Goal: Task Accomplishment & Management: Use online tool/utility

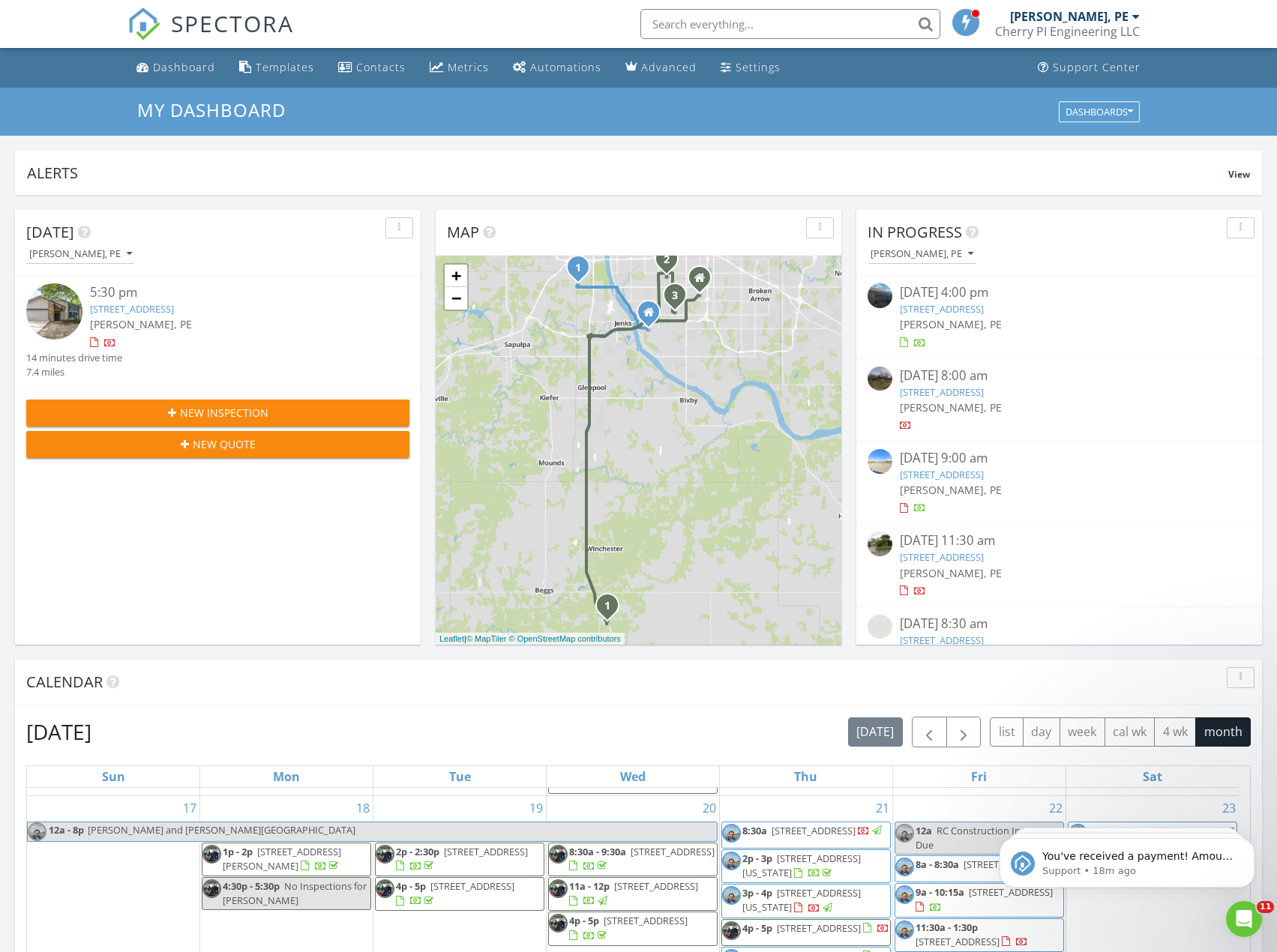
click at [980, 306] on link "622 Peppertree Ln, Midwest City, OK 73110" at bounding box center [941, 309] width 84 height 14
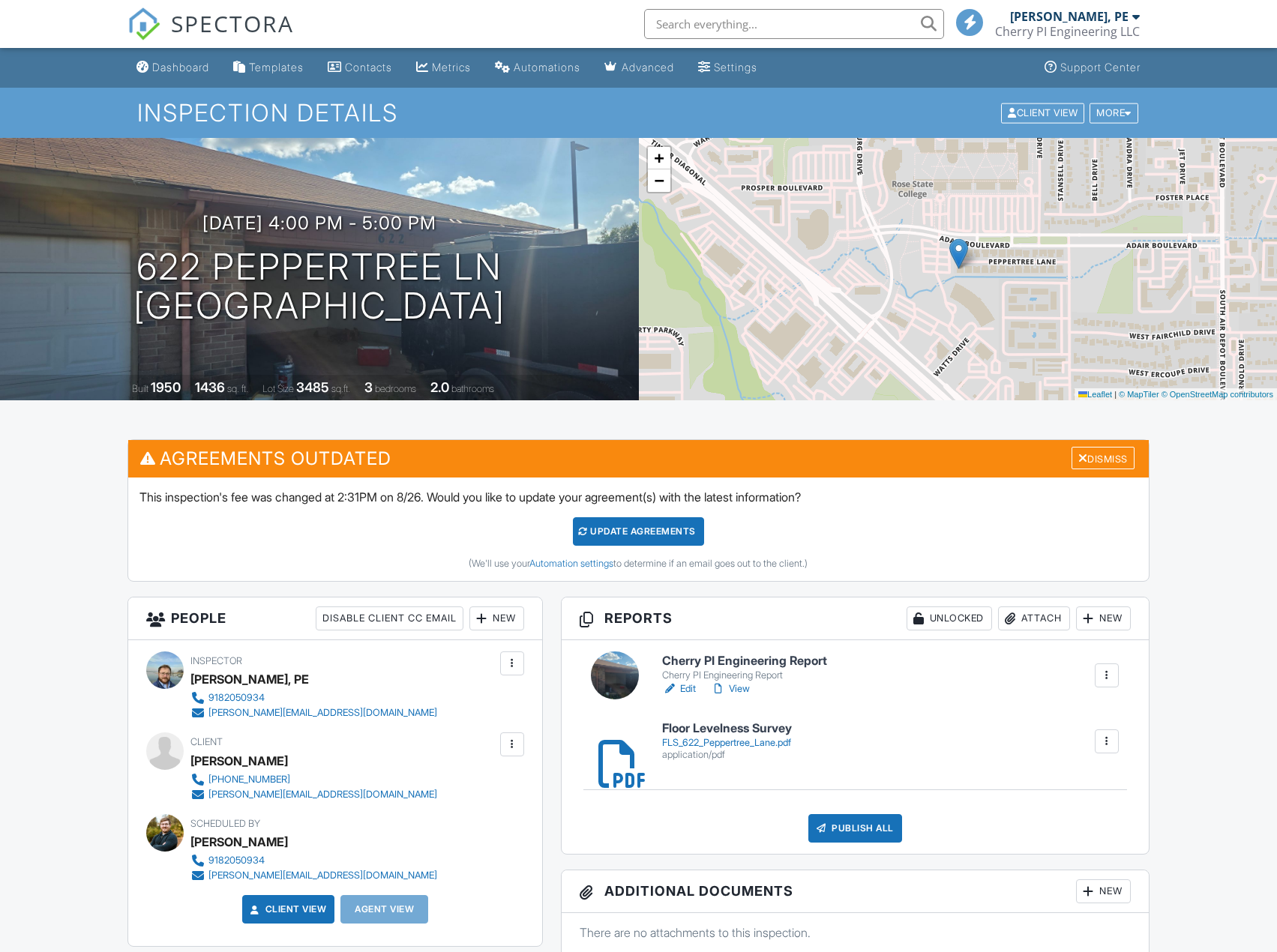
click at [676, 686] on div at bounding box center [669, 688] width 15 height 15
click at [705, 738] on div "FLS_622_Peppertree_Lane.pdf" at bounding box center [727, 743] width 129 height 12
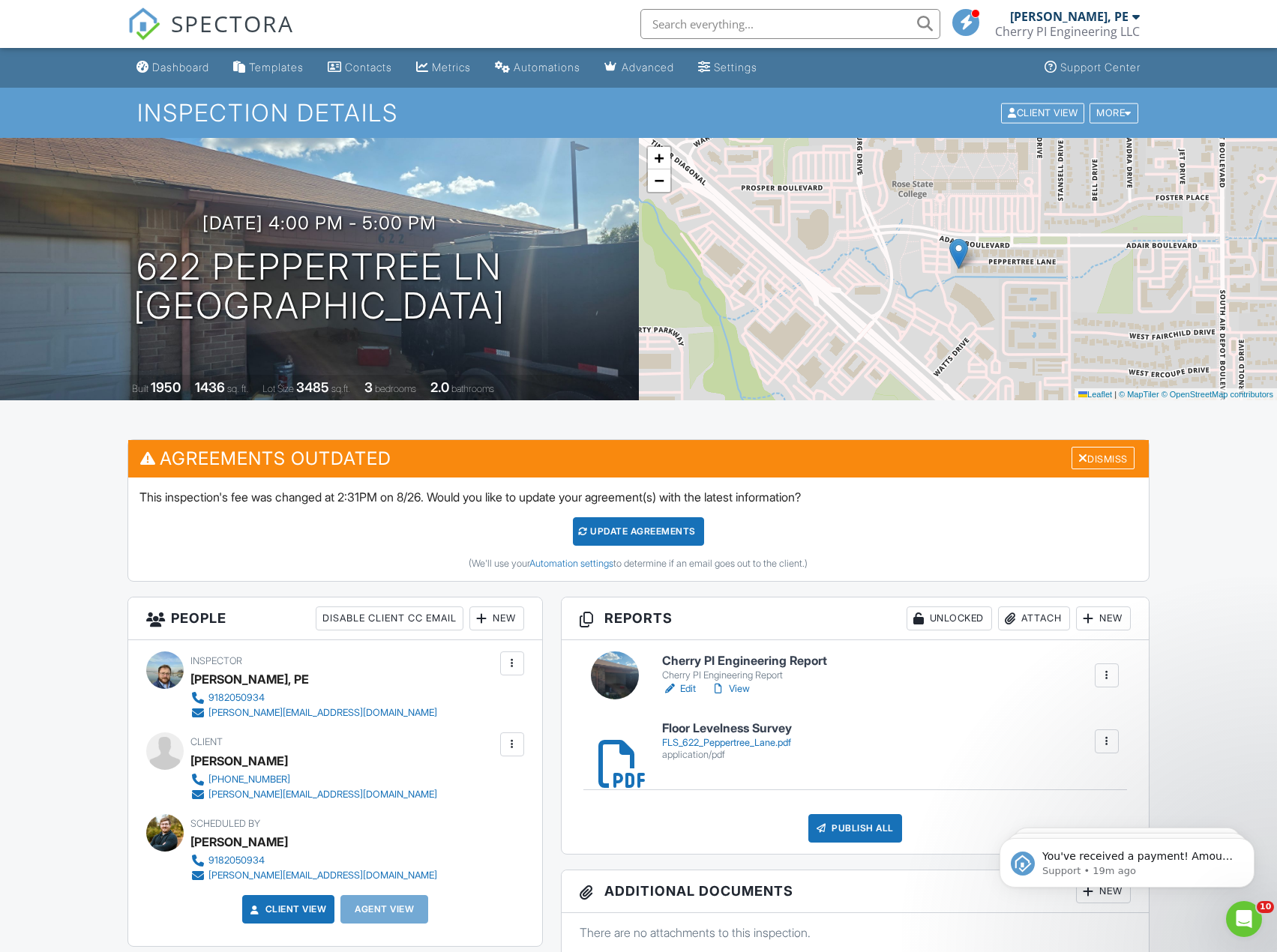
click at [717, 745] on div "FLS_622_Peppertree_Lane.pdf" at bounding box center [727, 743] width 129 height 12
click at [689, 688] on link "Edit" at bounding box center [679, 688] width 34 height 15
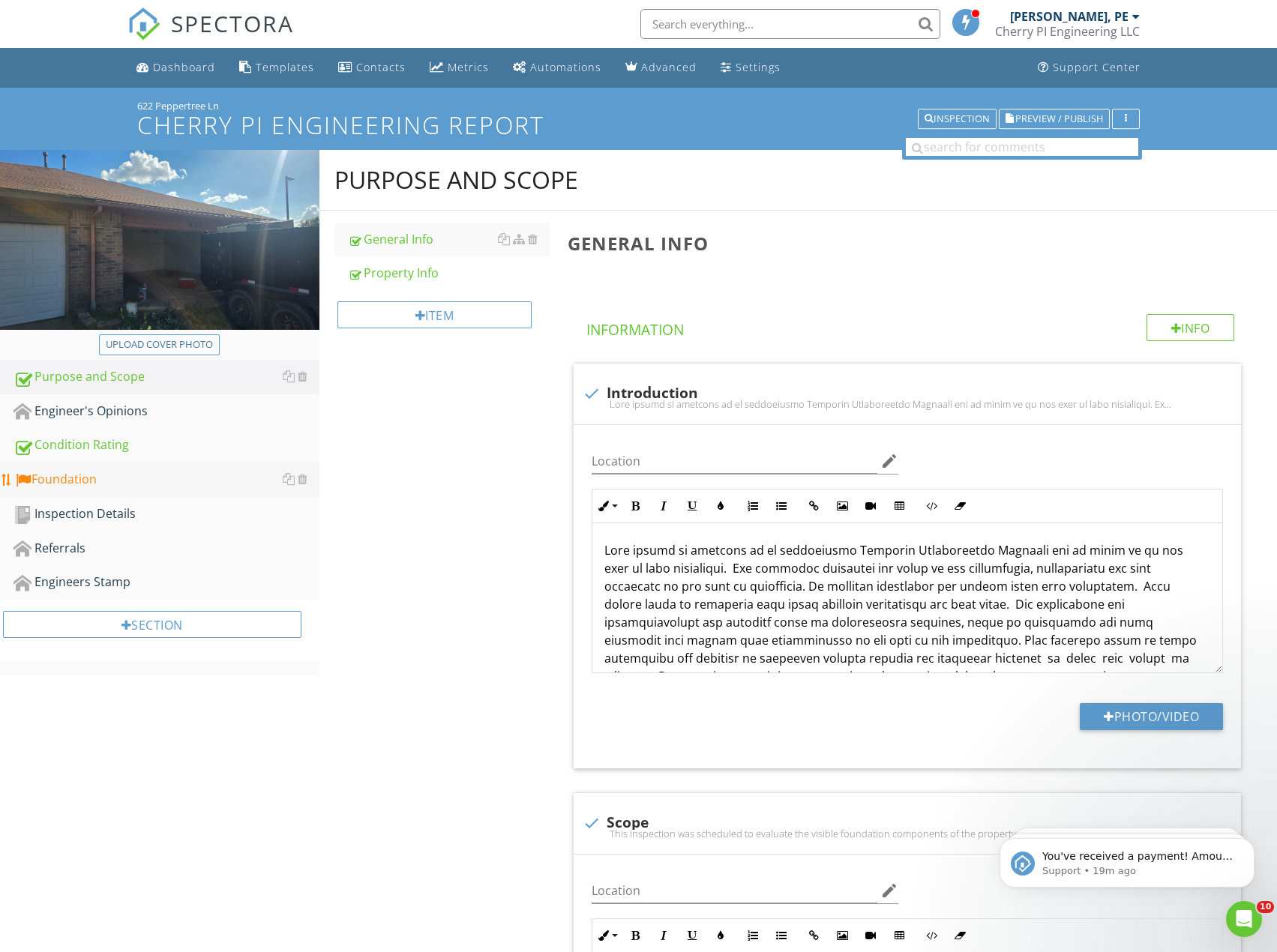
click at [92, 479] on div "Foundation" at bounding box center [167, 480] width 306 height 19
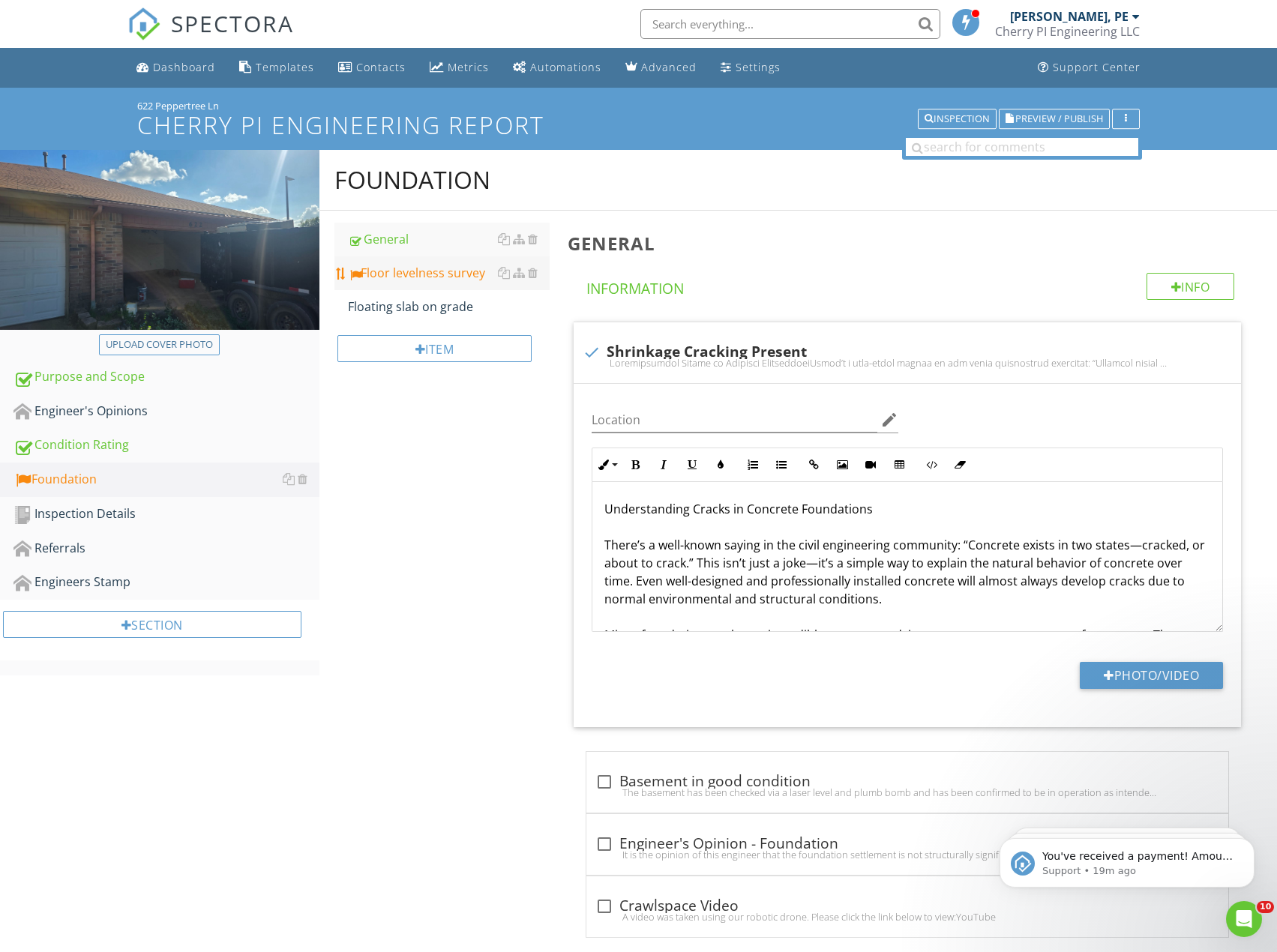
click at [423, 277] on div "Floor levelness survey" at bounding box center [449, 272] width 201 height 18
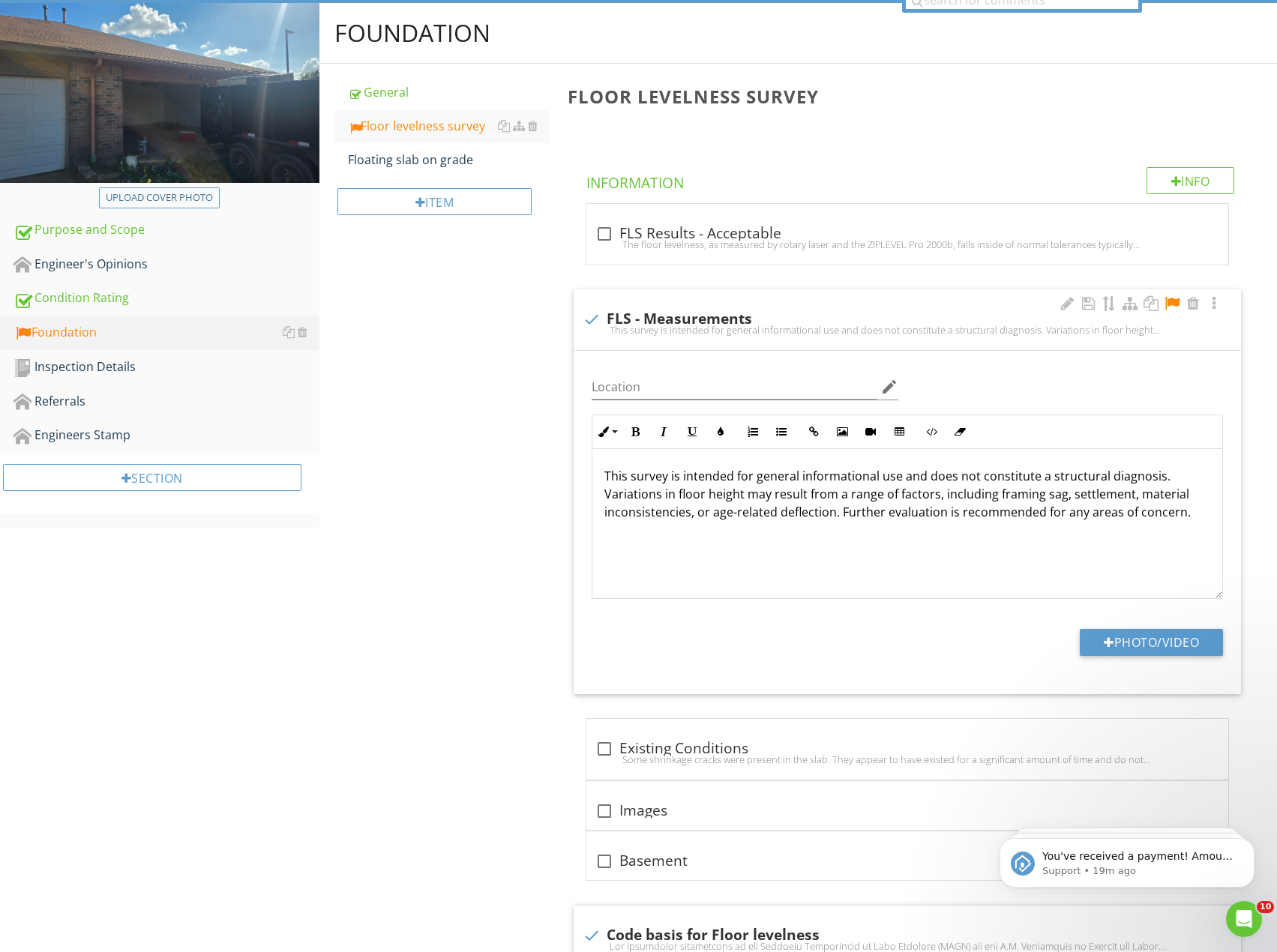
scroll to position [148, 0]
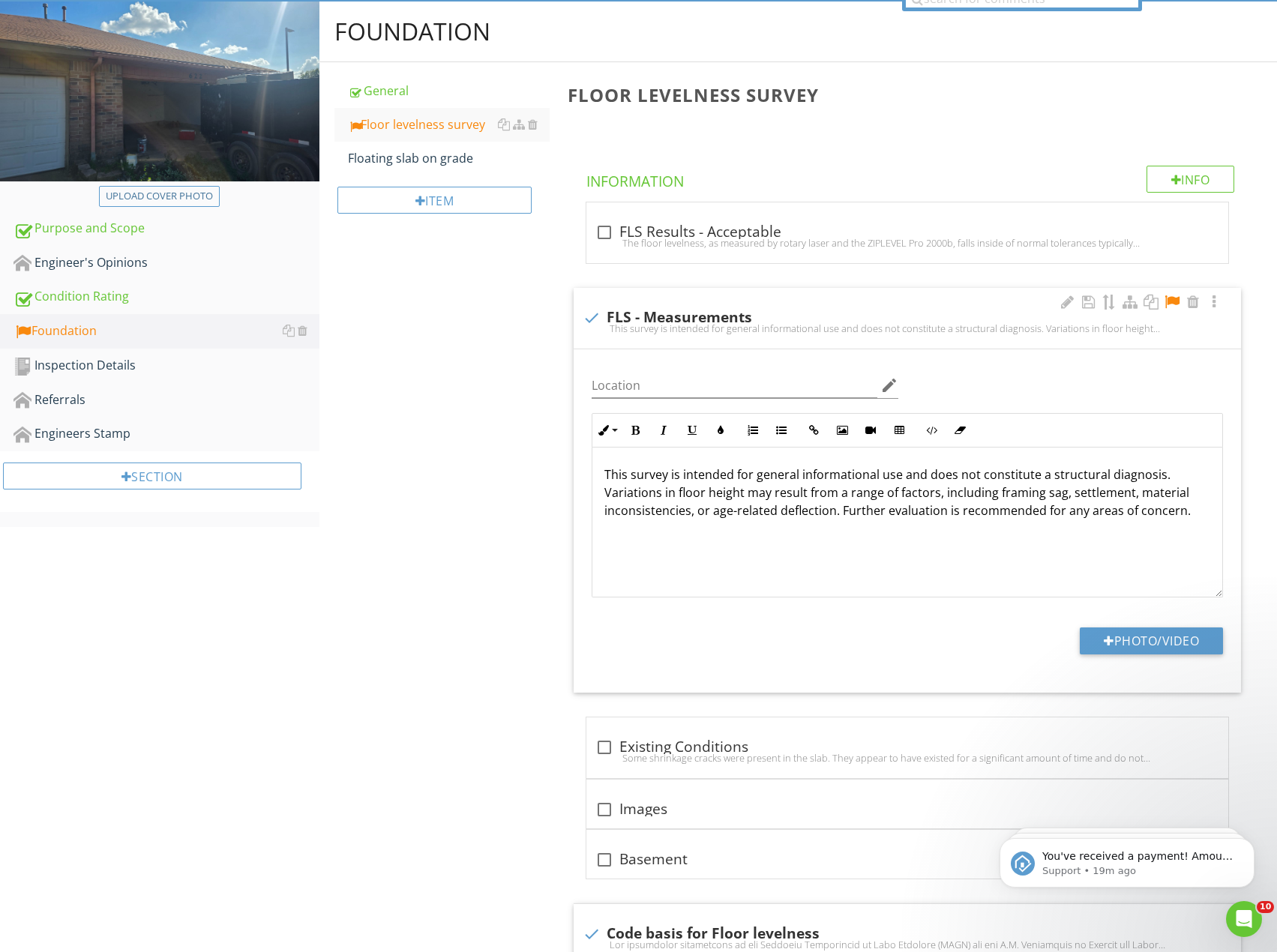
drag, startPoint x: 1195, startPoint y: 512, endPoint x: 1196, endPoint y: 527, distance: 15.0
click at [1195, 514] on p "This survey is intended for general informational use and does not constitute a…" at bounding box center [907, 492] width 606 height 54
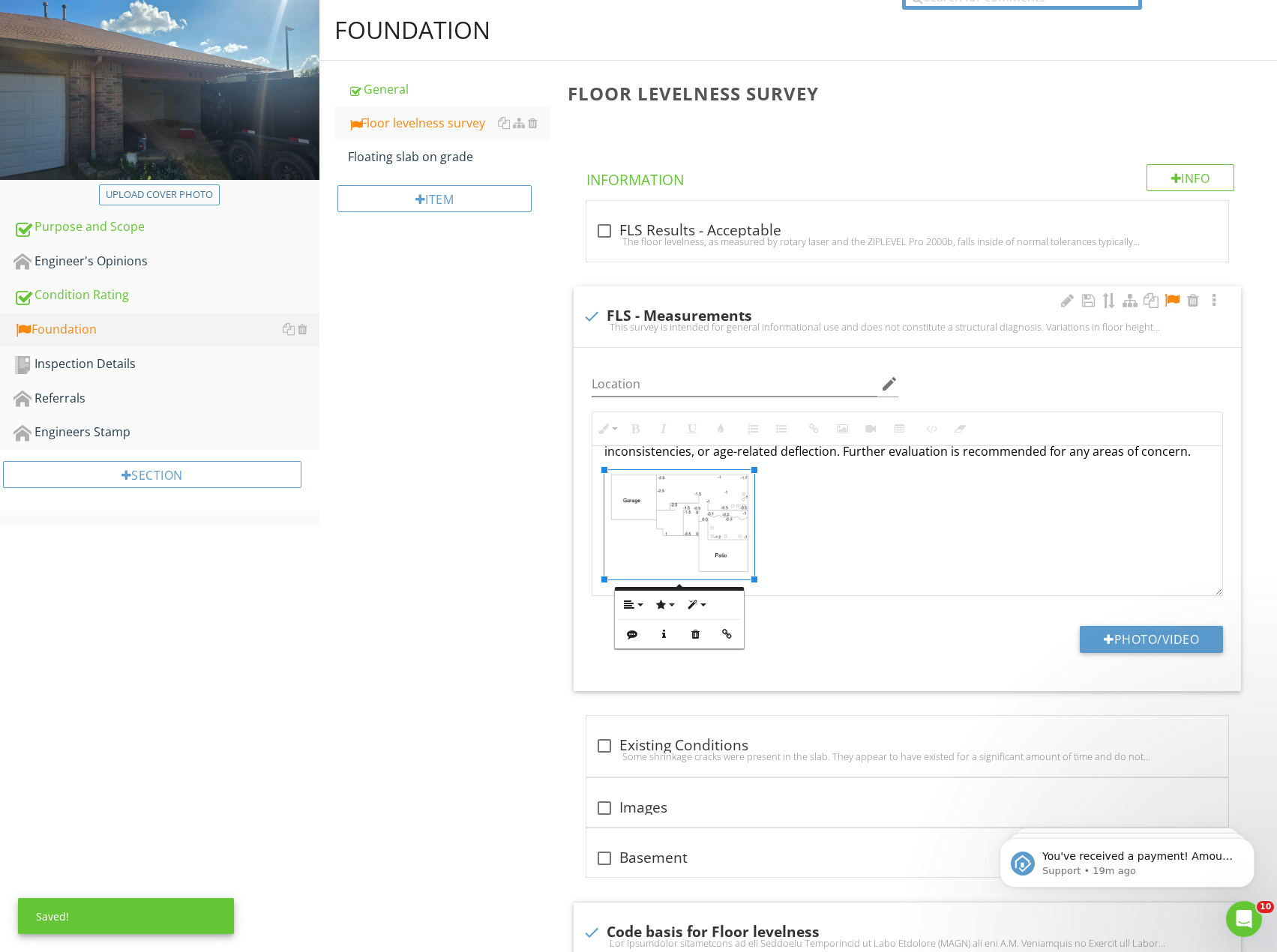
scroll to position [152, 0]
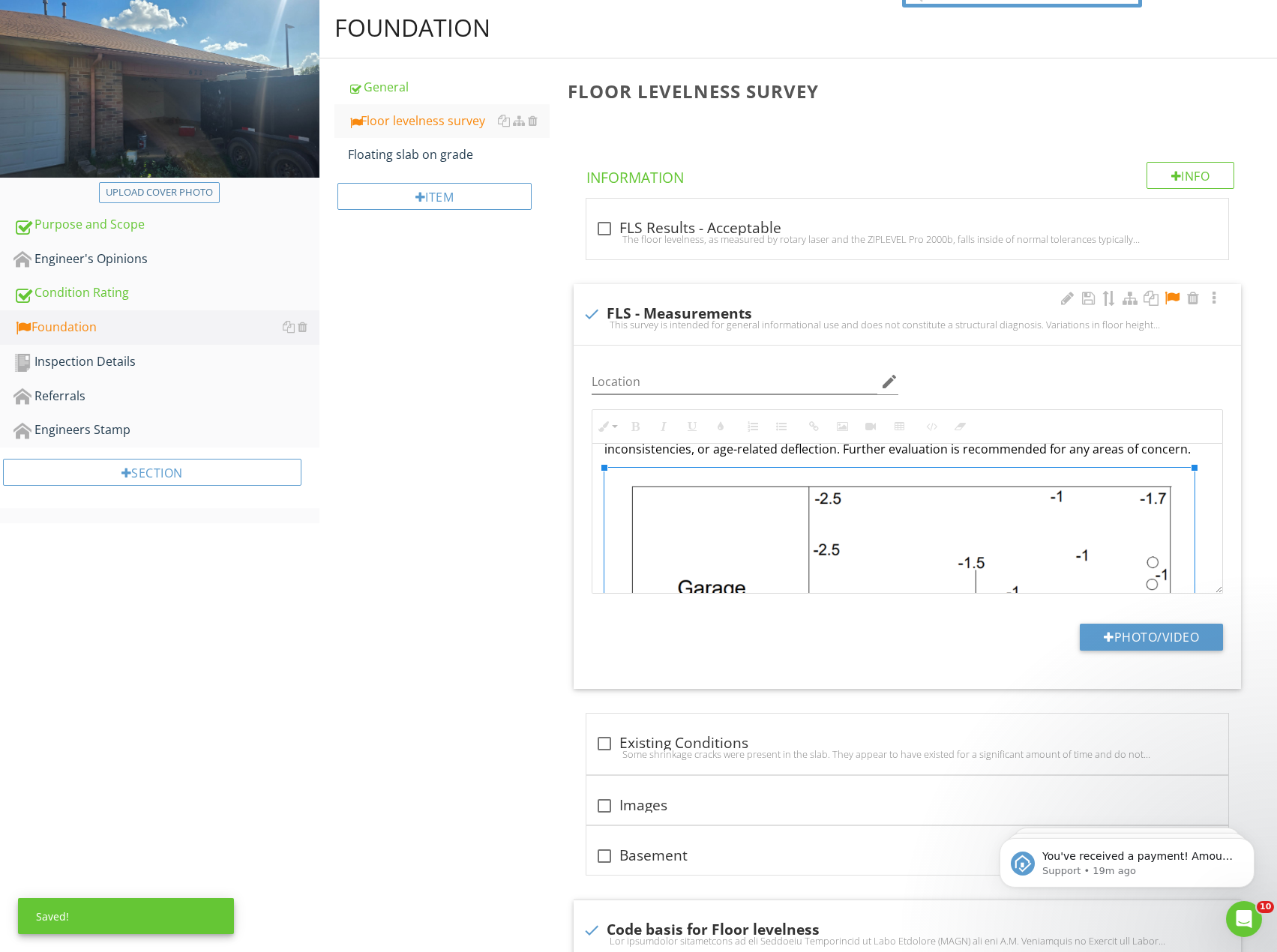
drag, startPoint x: 755, startPoint y: 577, endPoint x: 1278, endPoint y: 890, distance: 609.5
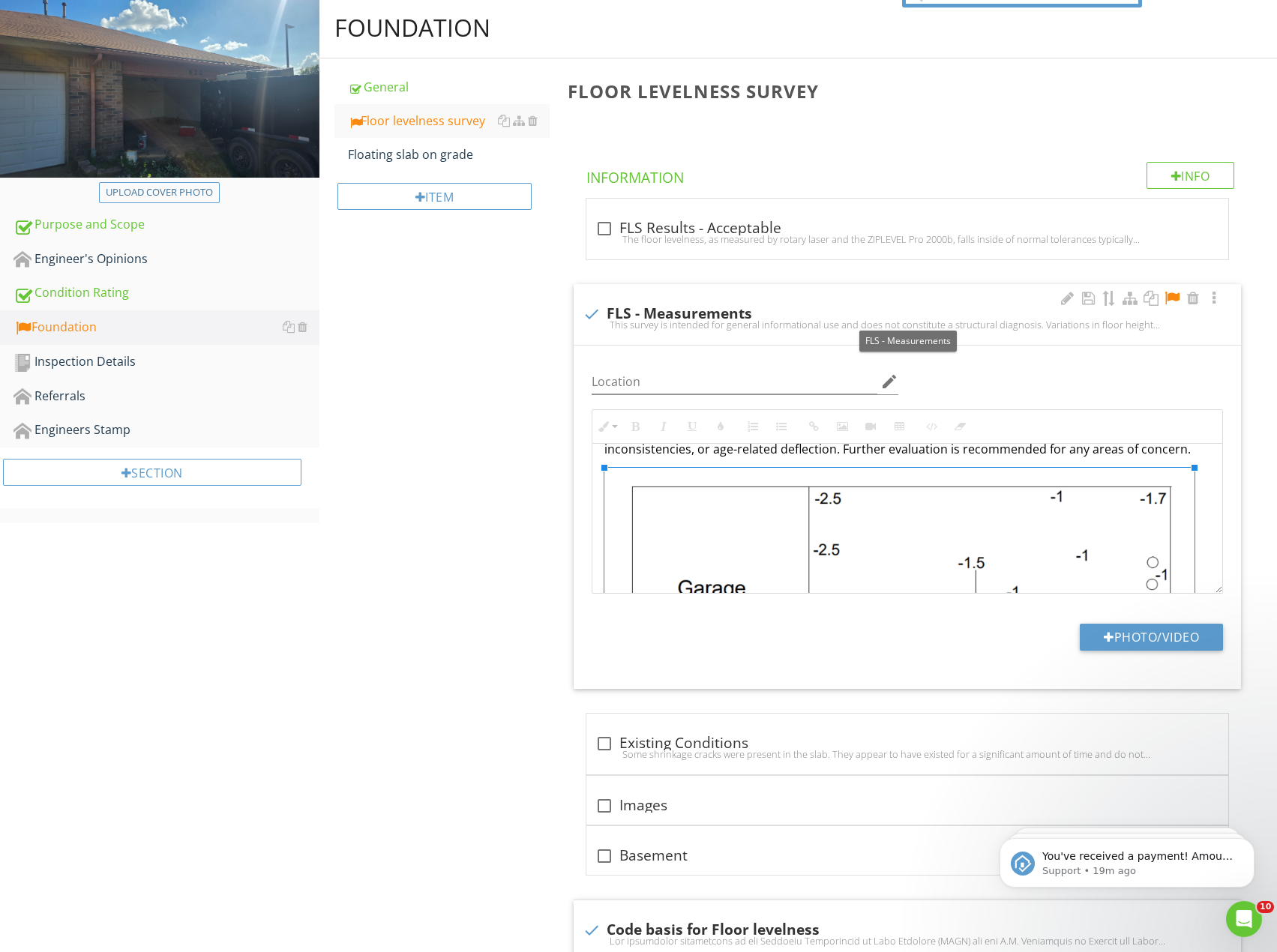
click at [1168, 300] on div at bounding box center [1172, 298] width 18 height 15
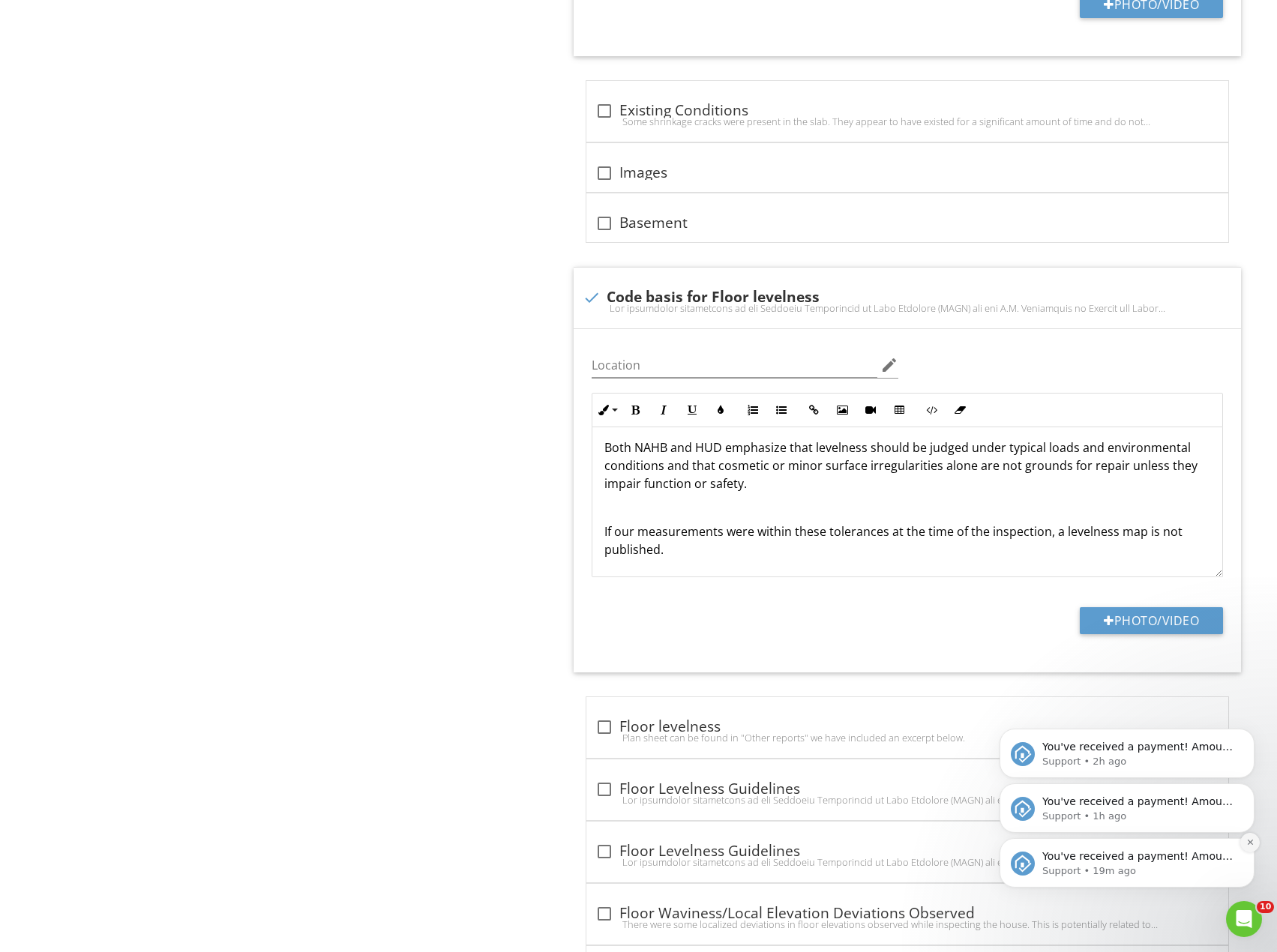
scroll to position [785, 0]
click at [1248, 844] on icon "Dismiss notification" at bounding box center [1249, 842] width 5 height 5
click at [1249, 838] on icon "Dismiss notification" at bounding box center [1250, 843] width 9 height 9
click at [1249, 839] on icon "Dismiss notification" at bounding box center [1250, 843] width 7 height 7
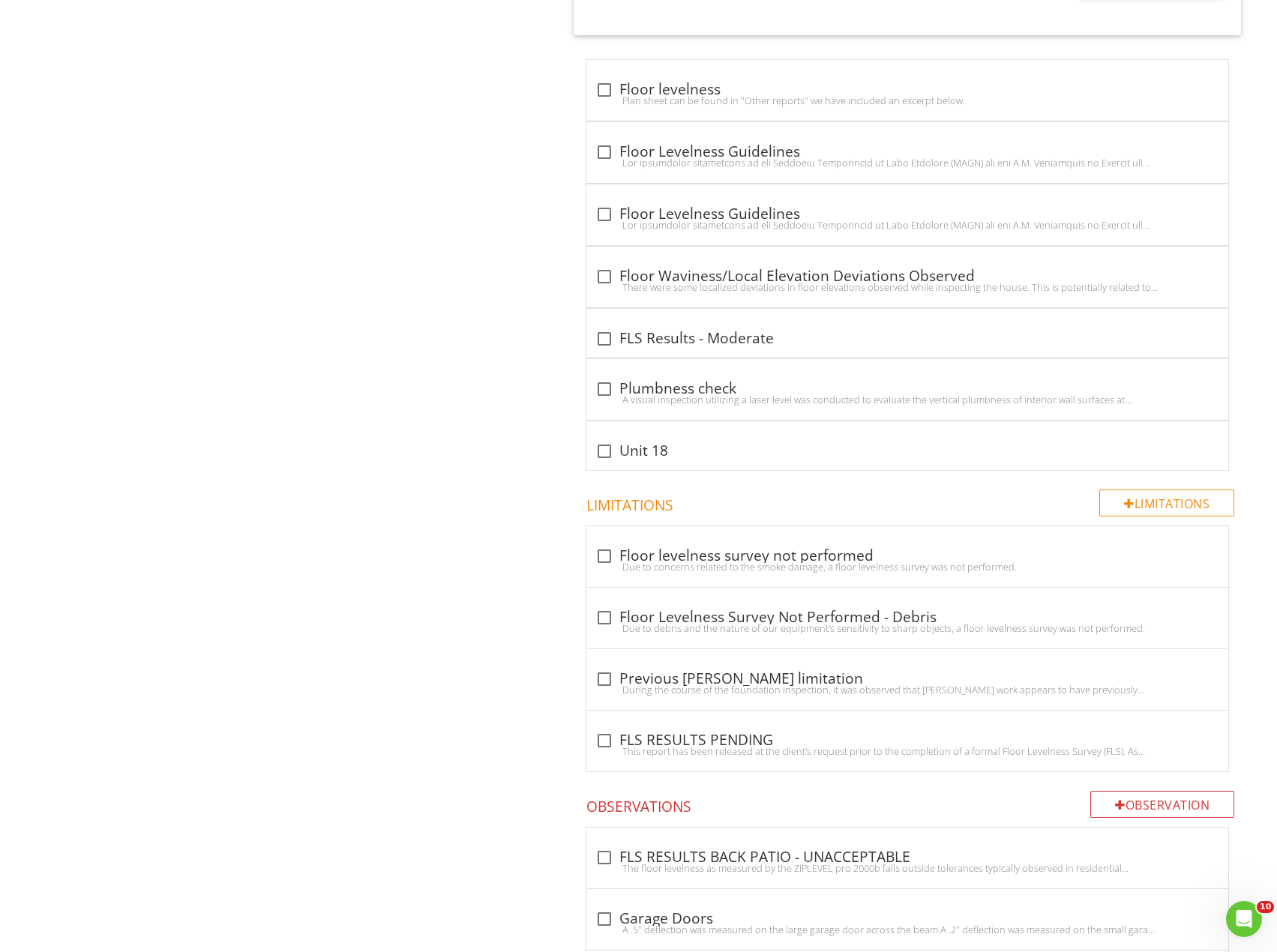
scroll to position [1423, 0]
click at [592, 348] on div "check_box_outline_blank FLS Results - Moderate" at bounding box center [906, 332] width 642 height 49
checkbox input "true"
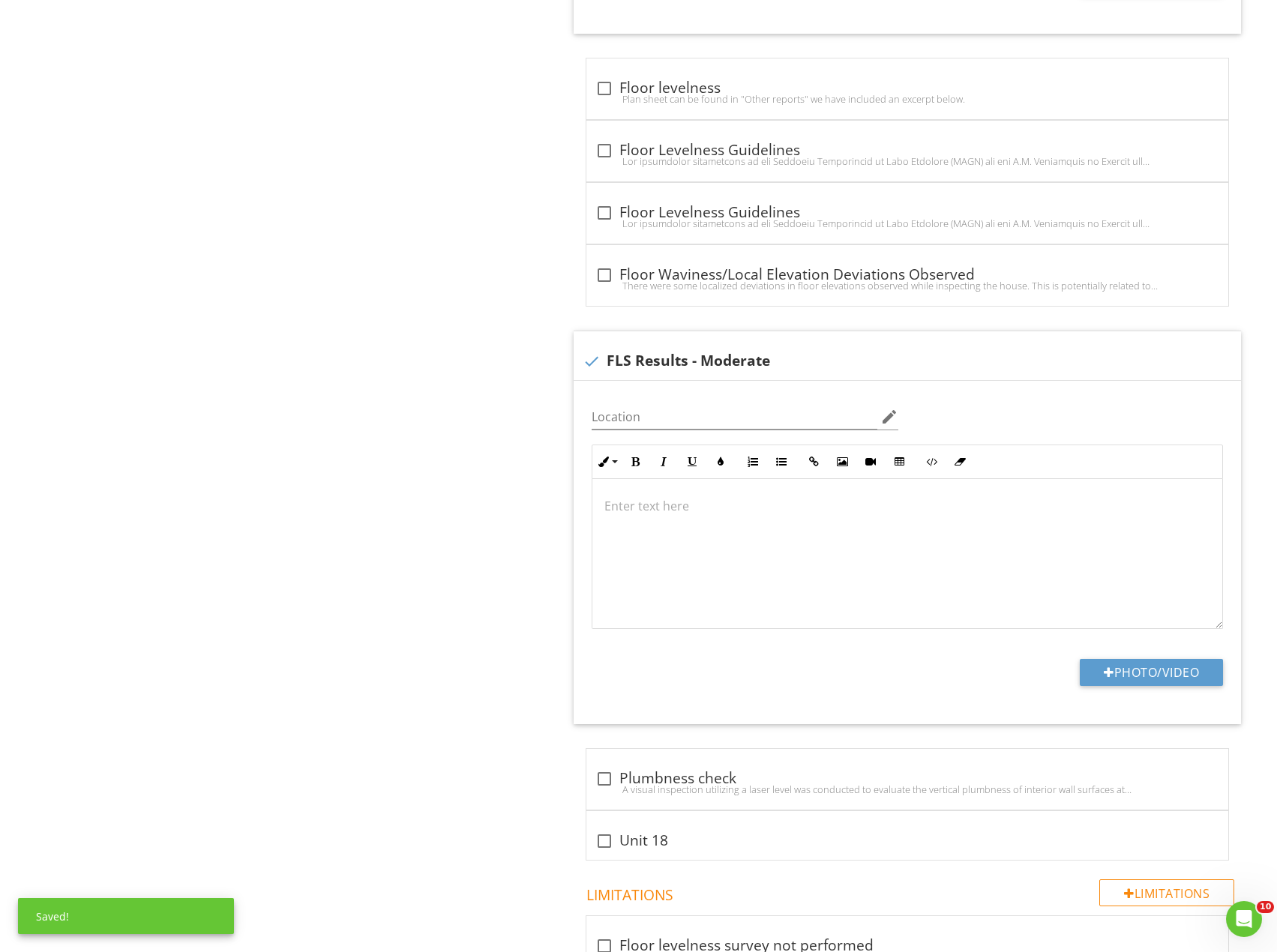
click at [555, 451] on div "Foundation General Floor levelness survey Floating slab on grade Item Floor lev…" at bounding box center [798, 336] width 958 height 3218
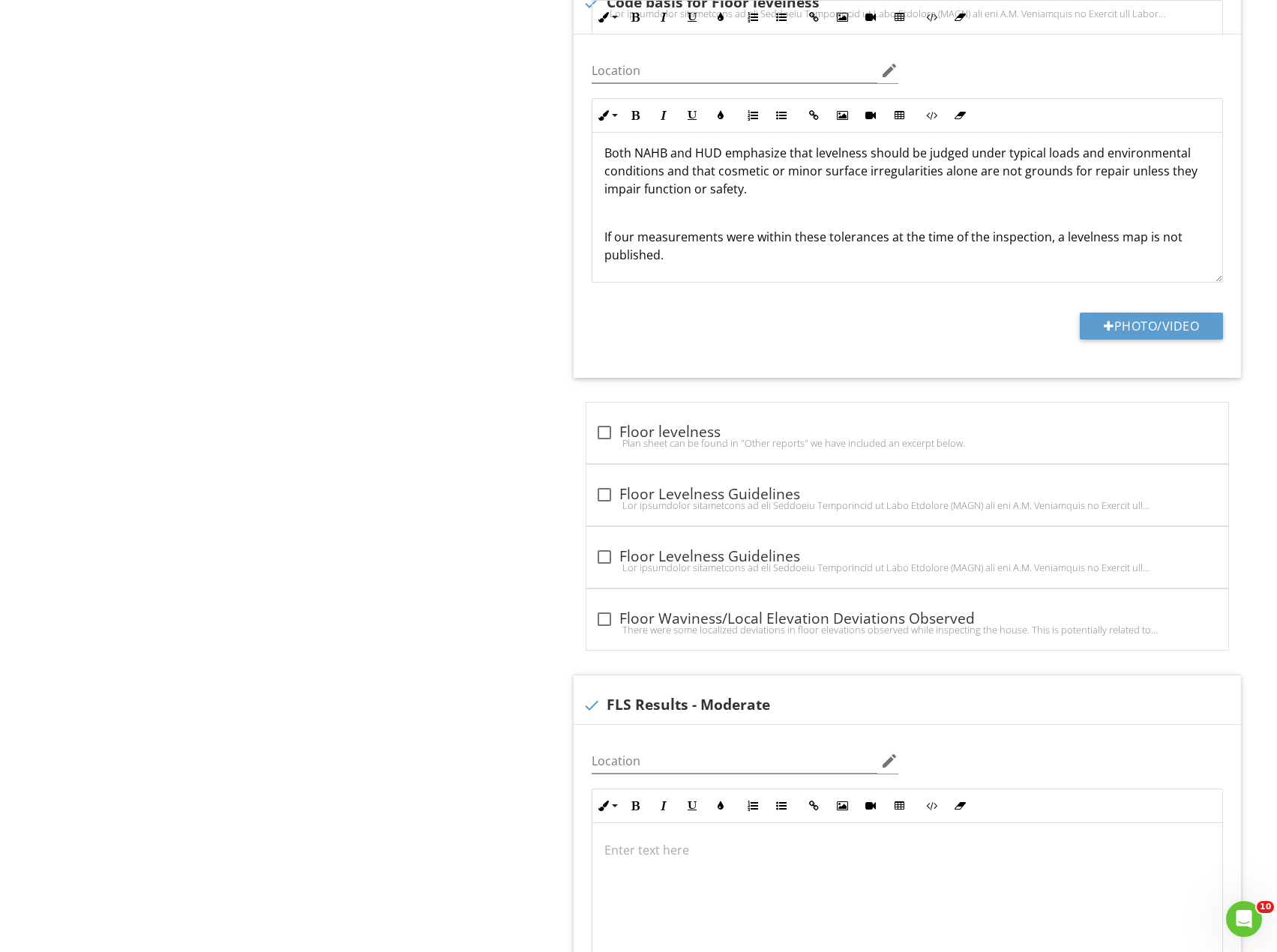
scroll to position [0, 0]
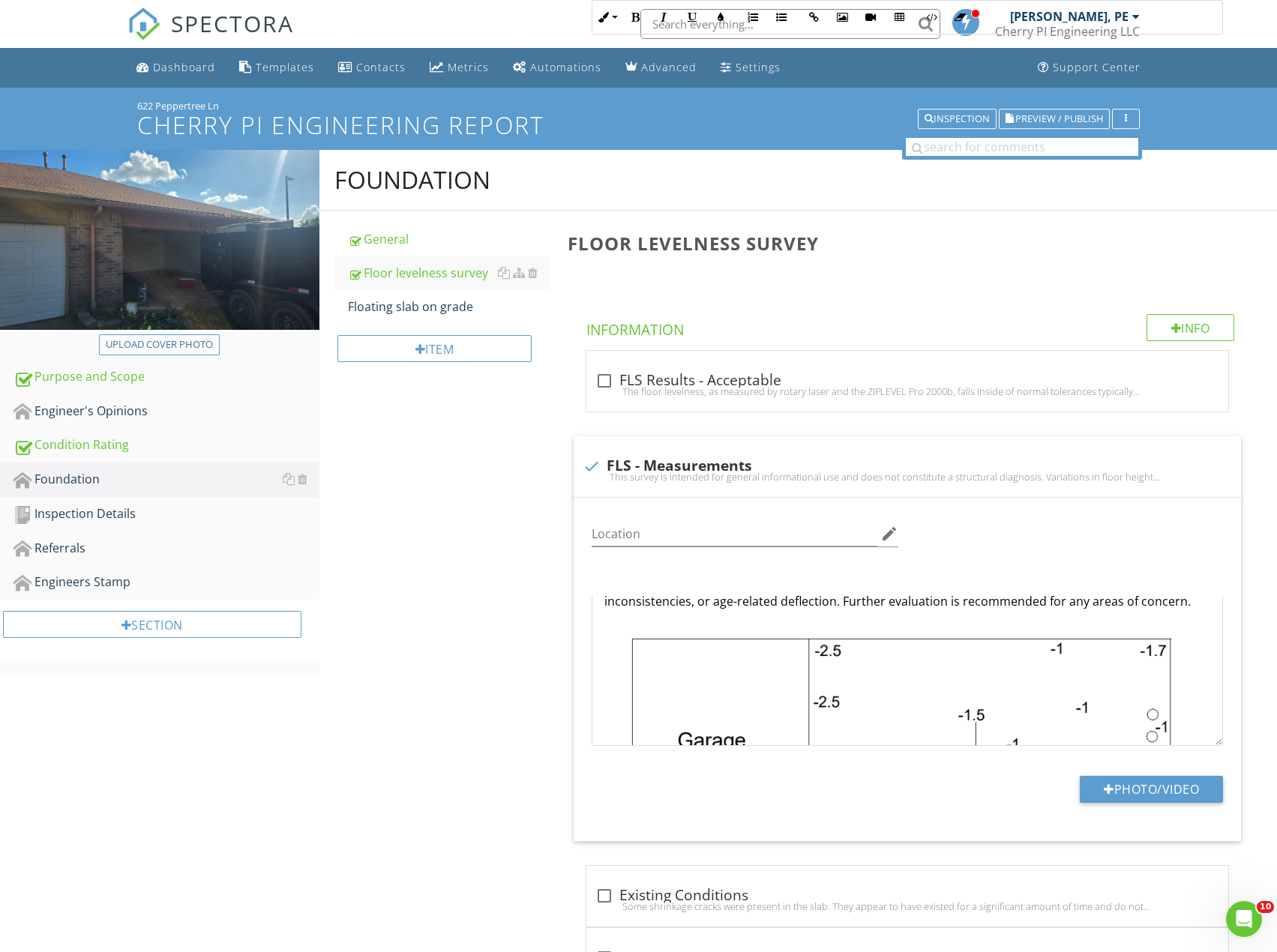
drag, startPoint x: 534, startPoint y: 631, endPoint x: 557, endPoint y: 325, distance: 306.9
click at [437, 302] on div "Floating slab on grade" at bounding box center [449, 306] width 201 height 18
